Goal: Transaction & Acquisition: Purchase product/service

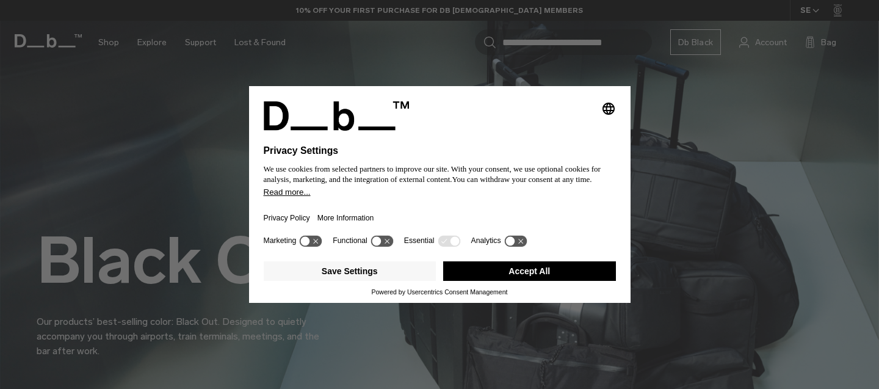
click at [587, 276] on button "Accept All" at bounding box center [529, 271] width 173 height 20
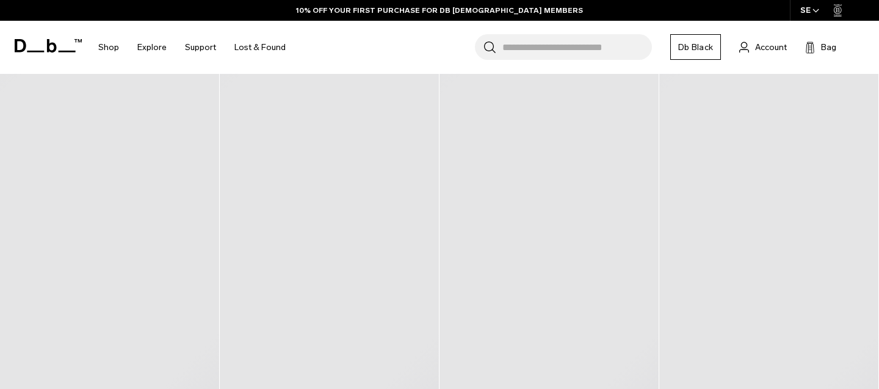
scroll to position [532, 0]
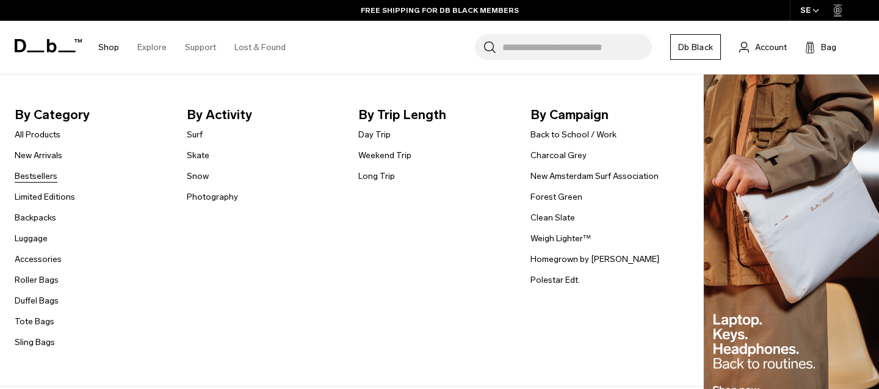
click at [39, 176] on link "Bestsellers" at bounding box center [36, 176] width 43 height 13
click at [32, 219] on link "Backpacks" at bounding box center [35, 217] width 41 height 13
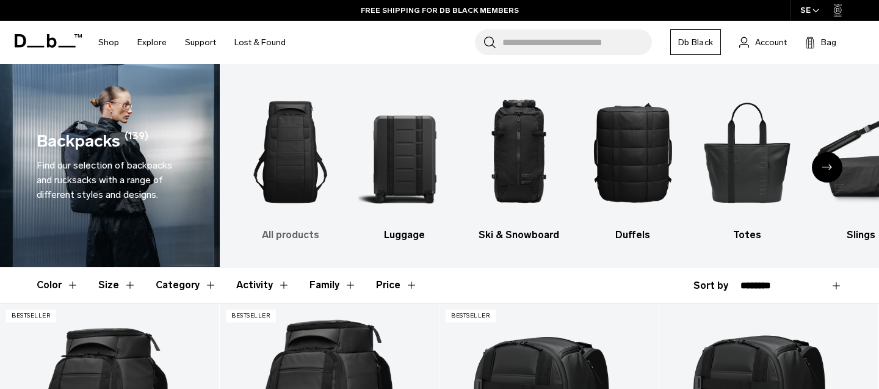
click at [291, 127] on img "1 / 10" at bounding box center [290, 151] width 93 height 139
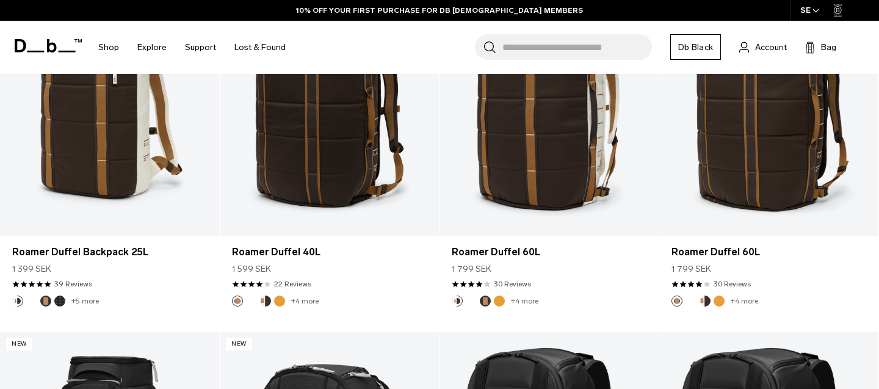
scroll to position [991, 0]
